Goal: Task Accomplishment & Management: Manage account settings

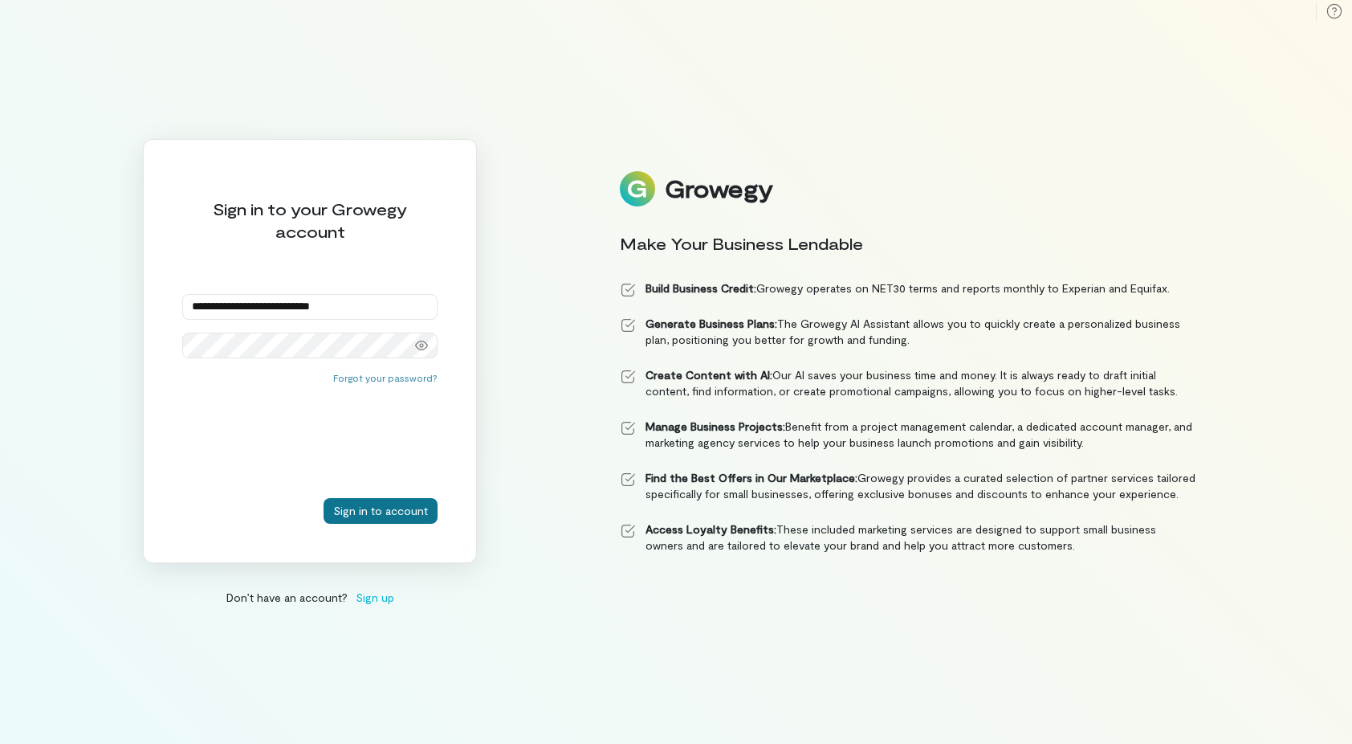
click at [397, 515] on button "Sign in to account" at bounding box center [381, 511] width 114 height 26
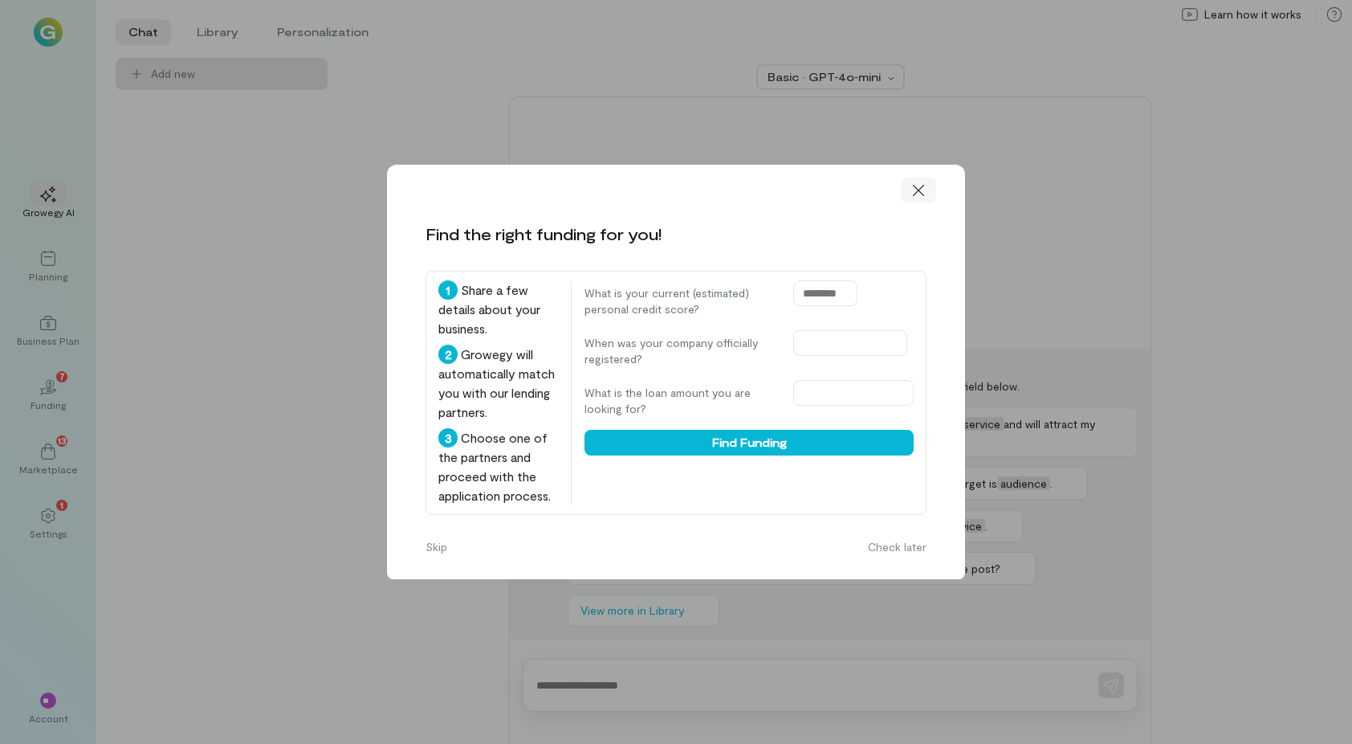
click at [911, 185] on icon at bounding box center [919, 190] width 16 height 16
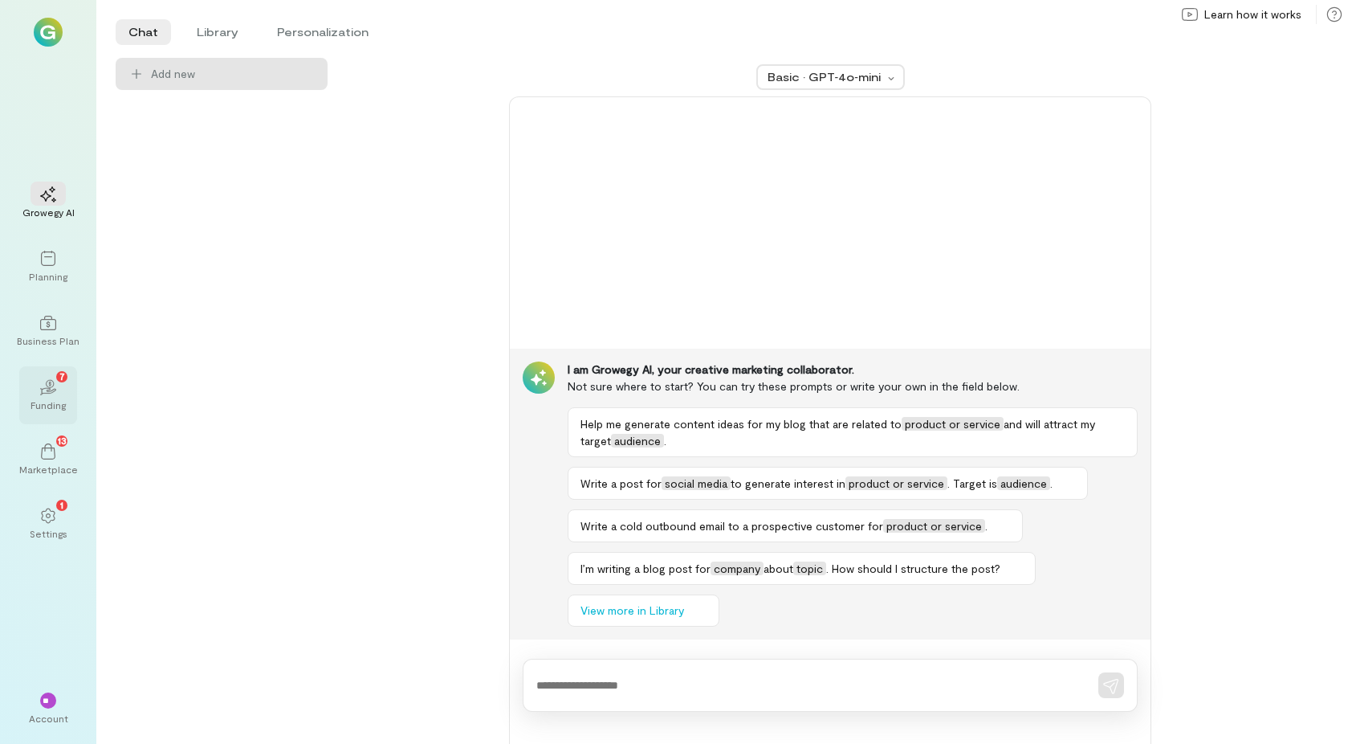
click at [59, 387] on div "02 7" at bounding box center [48, 386] width 35 height 24
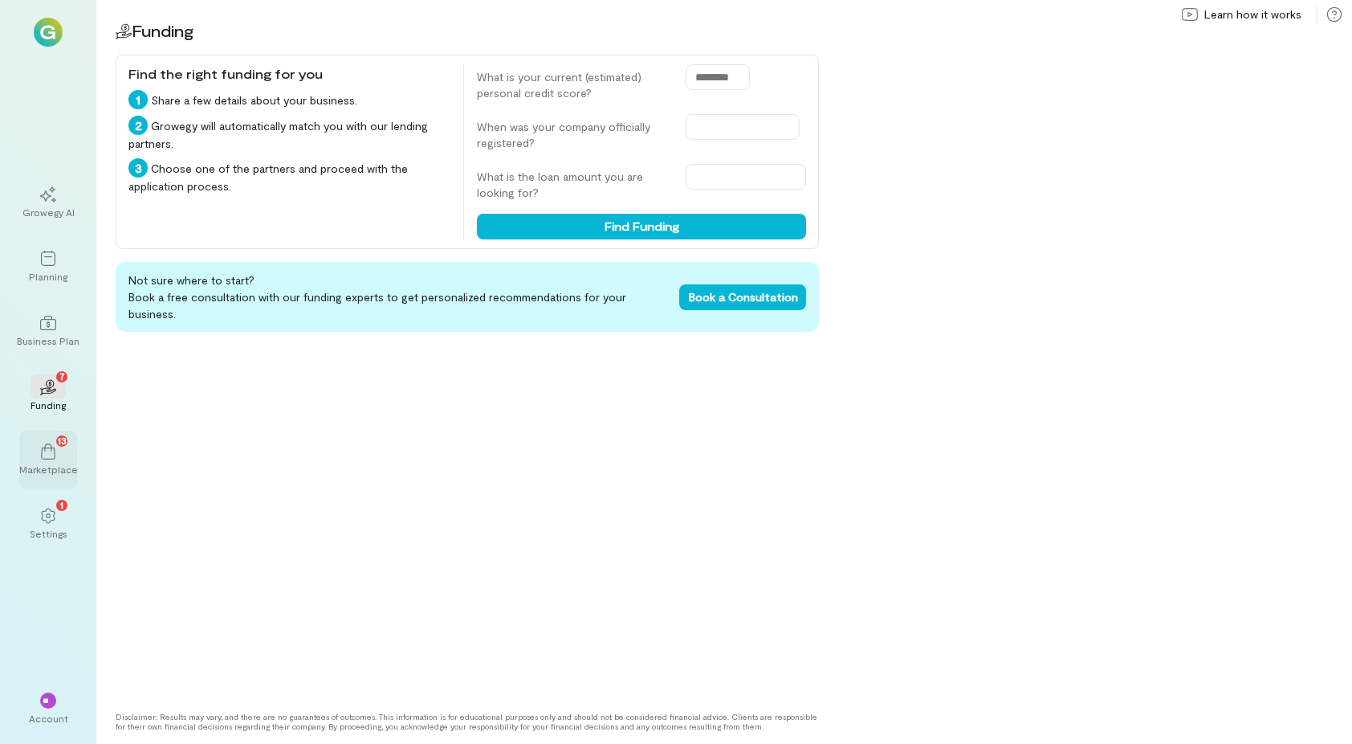
click at [62, 453] on div "13" at bounding box center [48, 450] width 35 height 24
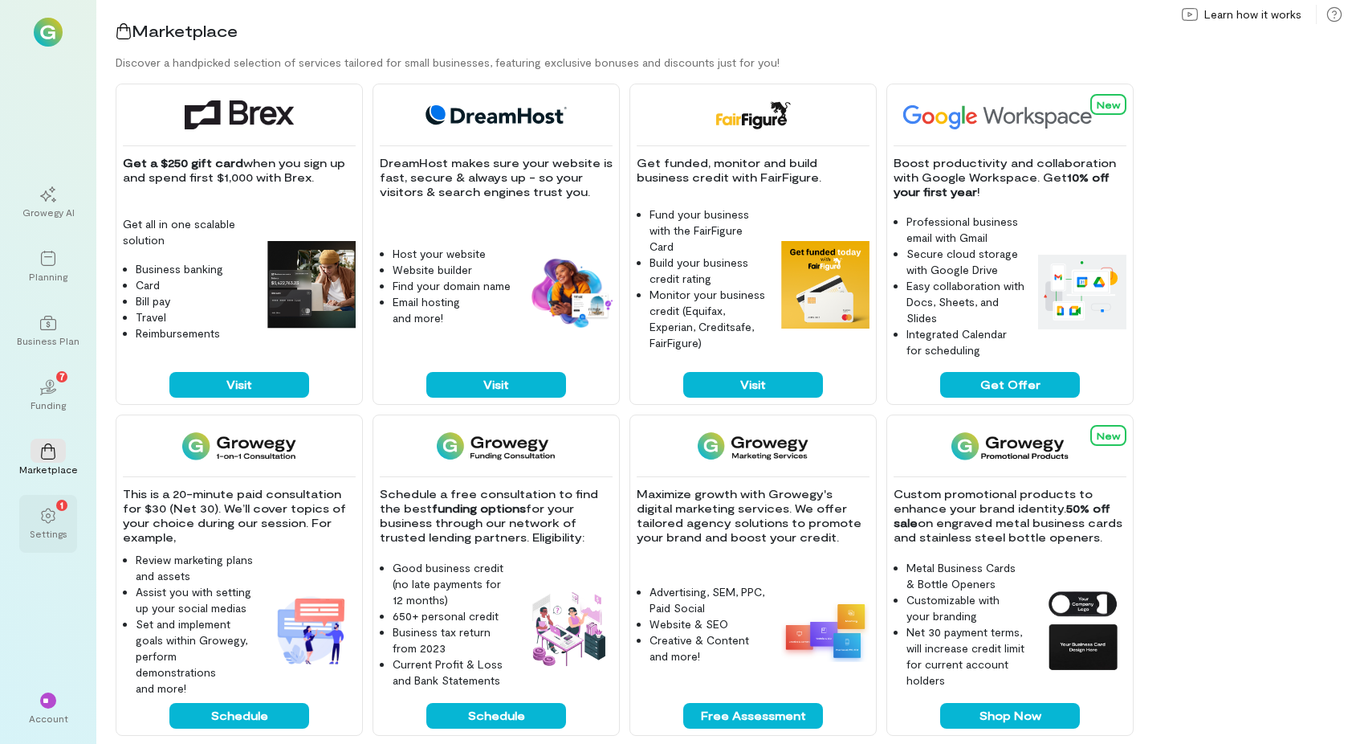
click at [42, 517] on icon at bounding box center [48, 515] width 14 height 15
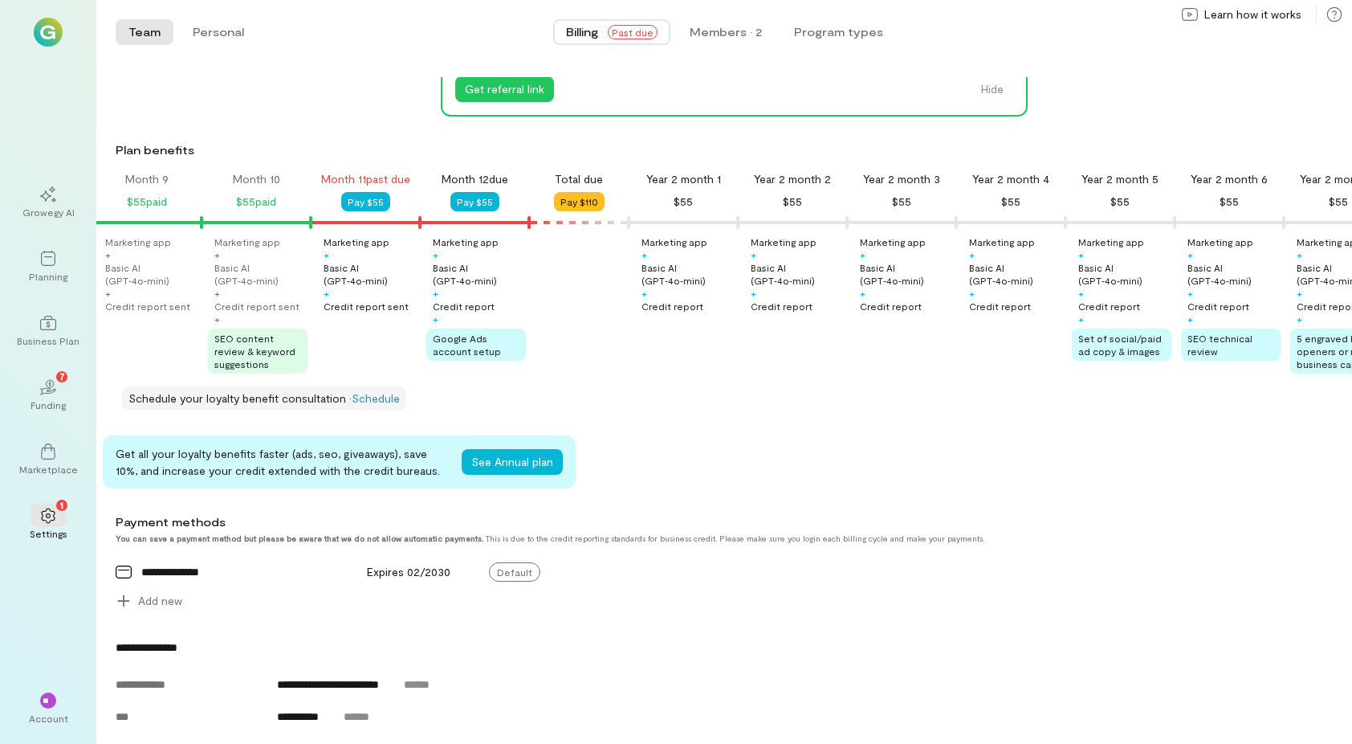
scroll to position [134, 0]
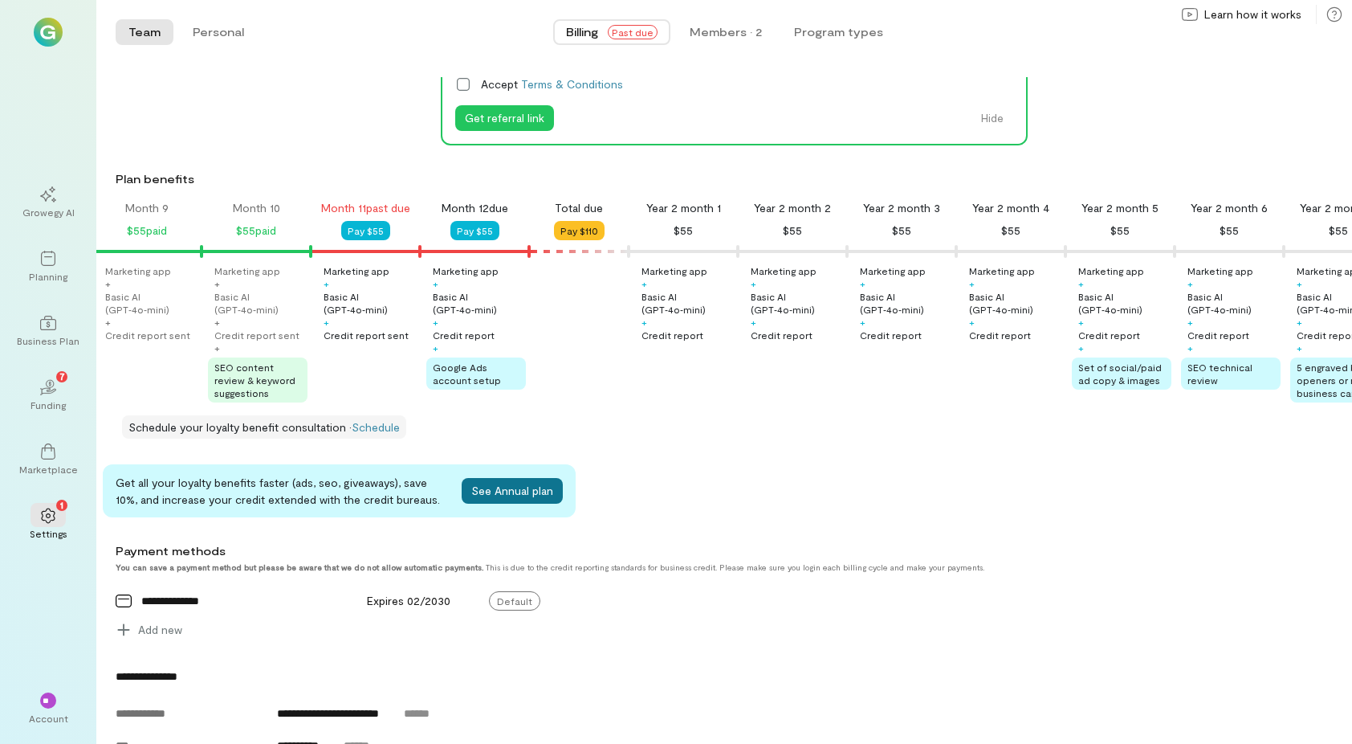
click at [479, 499] on button "See Annual plan" at bounding box center [512, 491] width 101 height 26
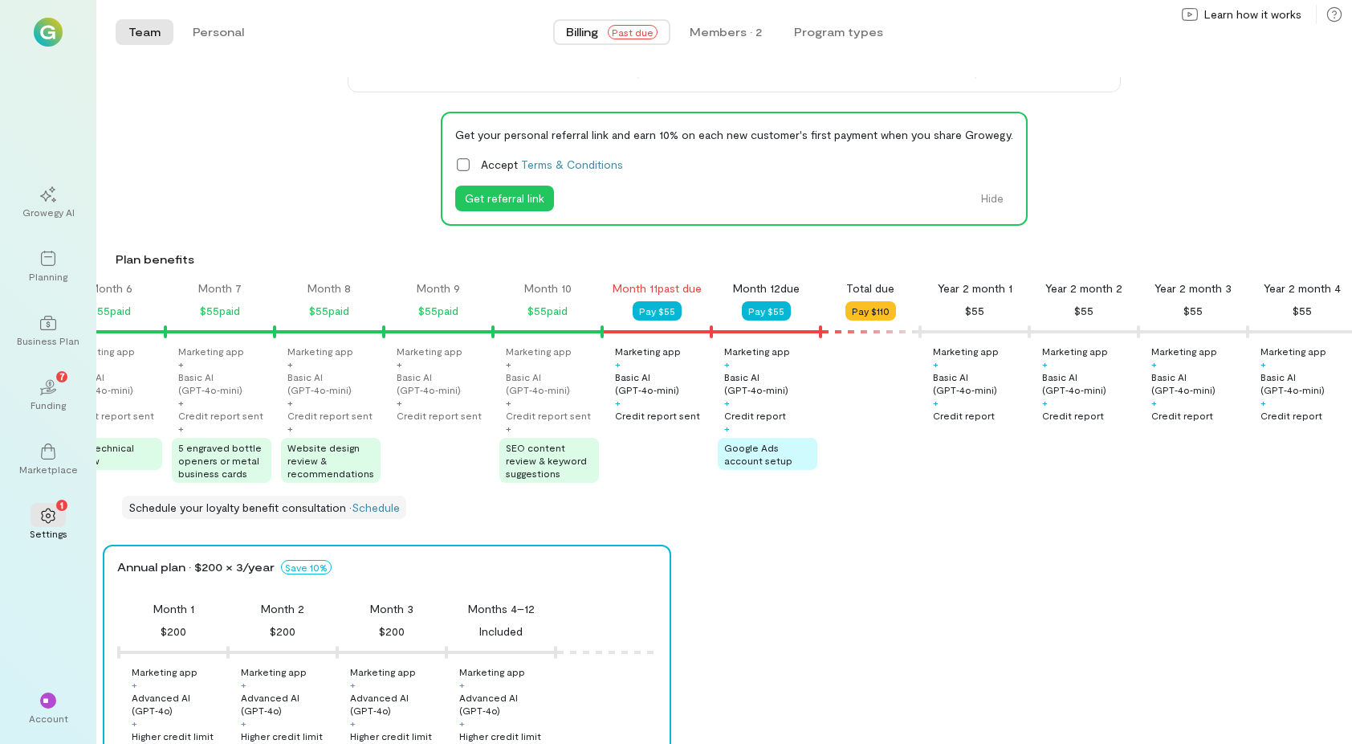
scroll to position [0, 623]
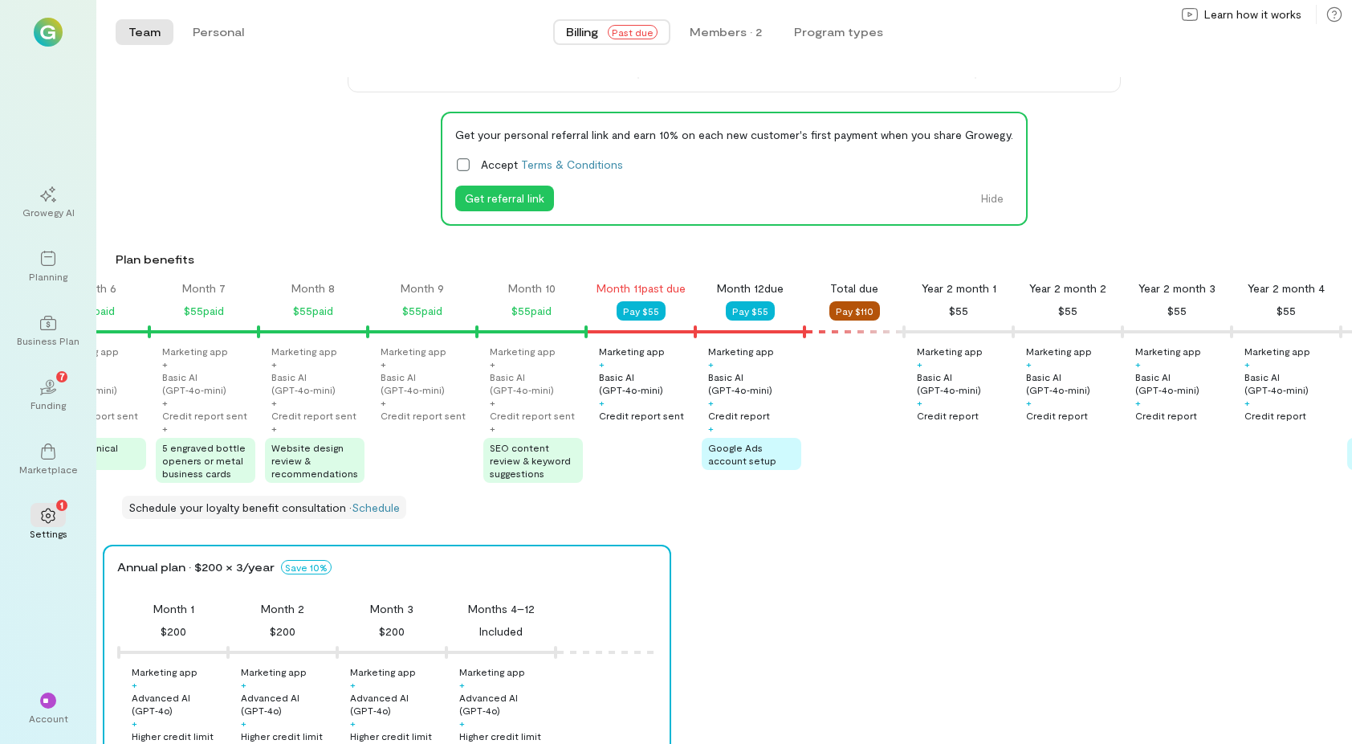
click at [862, 313] on button "Pay $110" at bounding box center [854, 310] width 51 height 19
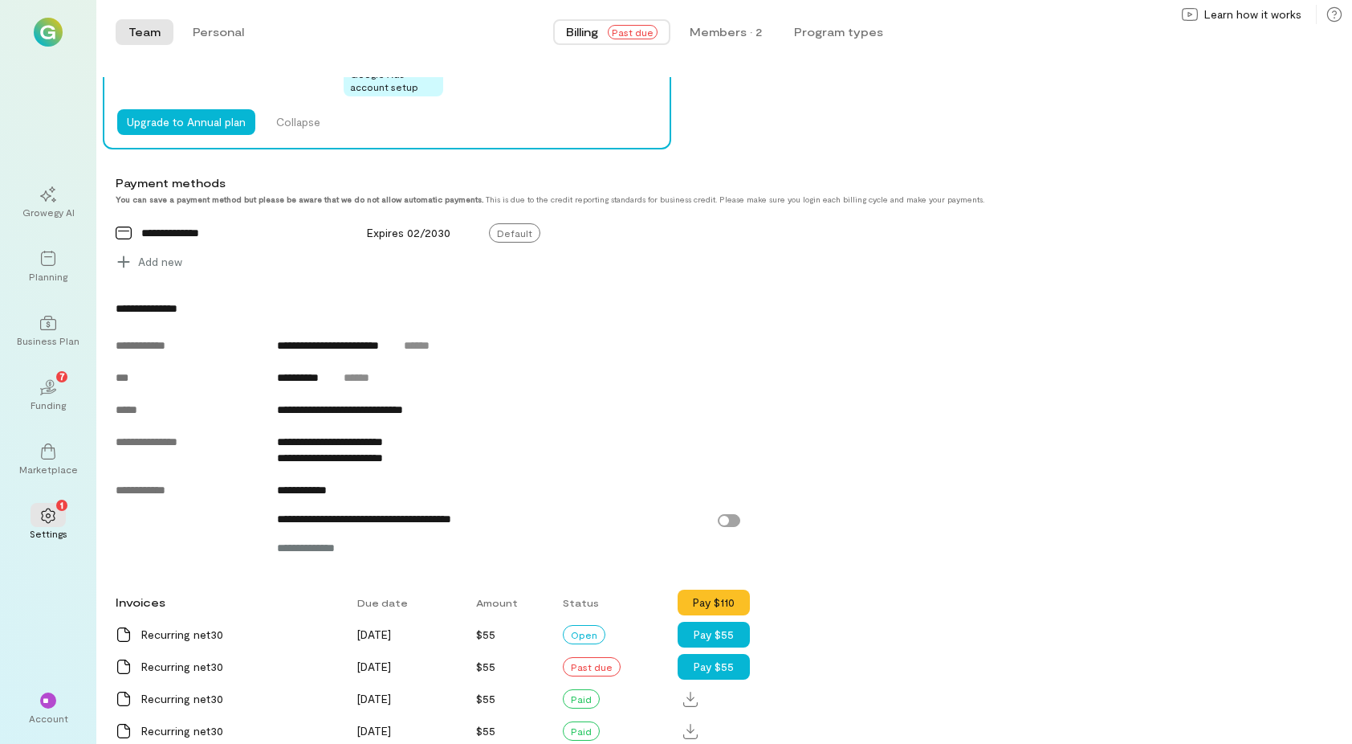
scroll to position [910, 0]
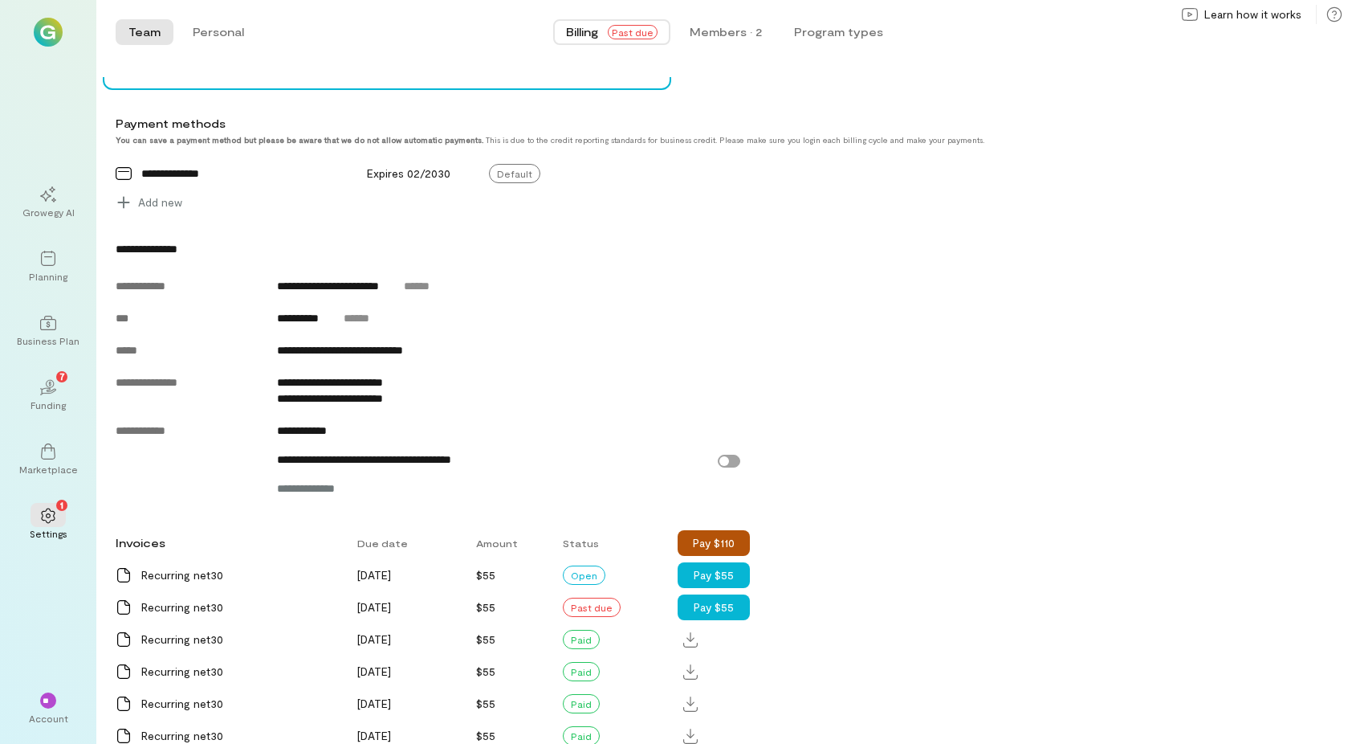
click at [717, 552] on button "Pay $110" at bounding box center [714, 543] width 72 height 26
